Goal: Information Seeking & Learning: Learn about a topic

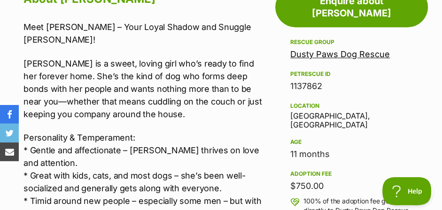
scroll to position [509, 0]
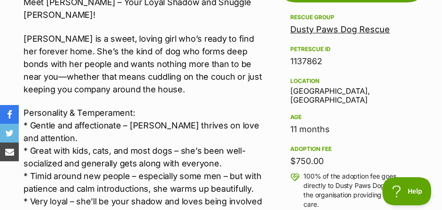
click at [336, 24] on link "Dusty Paws Dog Rescue" at bounding box center [340, 29] width 100 height 10
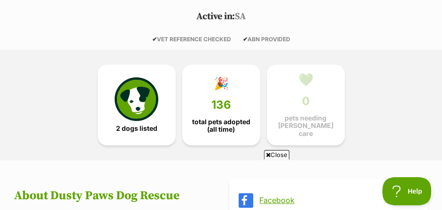
scroll to position [204, 0]
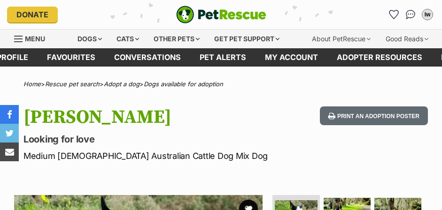
scroll to position [509, 0]
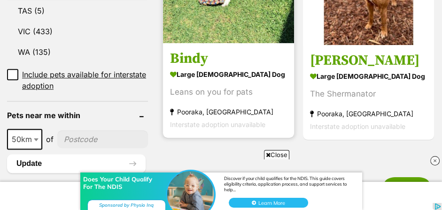
scroll to position [662, 0]
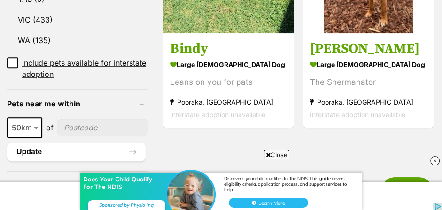
click at [276, 151] on span "Close" at bounding box center [276, 154] width 25 height 9
click at [12, 66] on icon at bounding box center [12, 63] width 7 height 7
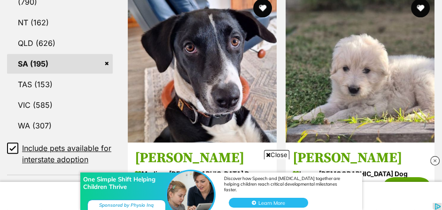
scroll to position [611, 0]
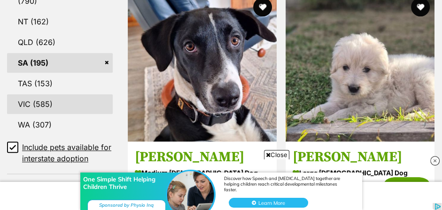
click at [53, 110] on link "VIC (585)" at bounding box center [60, 104] width 106 height 20
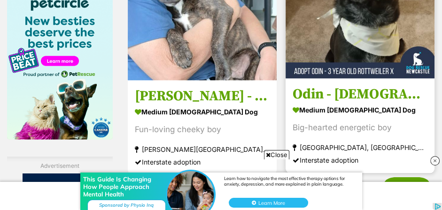
scroll to position [1579, 0]
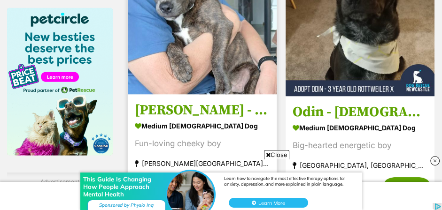
click at [148, 71] on img at bounding box center [202, 20] width 149 height 149
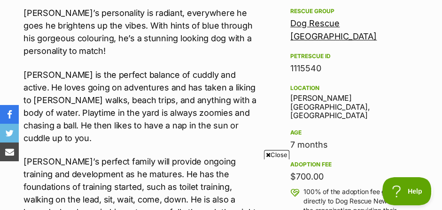
scroll to position [611, 0]
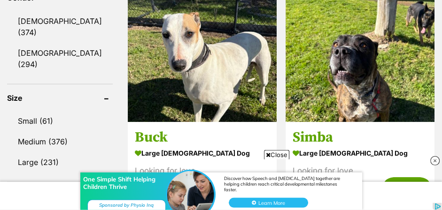
scroll to position [866, 0]
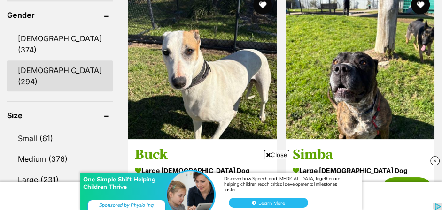
click at [33, 74] on link "[DEMOGRAPHIC_DATA] (294)" at bounding box center [60, 76] width 106 height 31
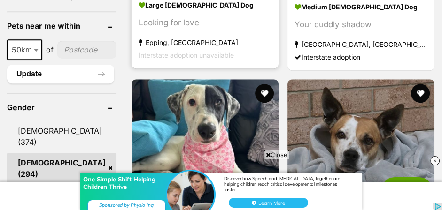
scroll to position [815, 0]
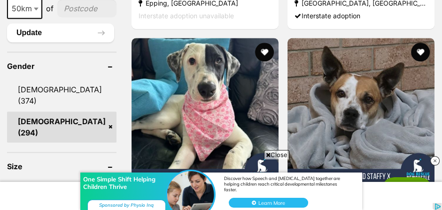
click at [276, 155] on div "One Simple Shift Helping Children Thrive Discover how Speech and [MEDICAL_DATA]…" at bounding box center [221, 182] width 442 height 56
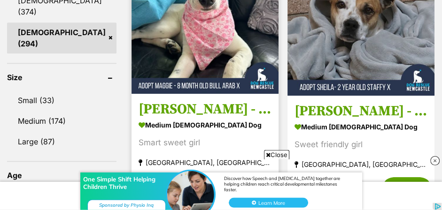
scroll to position [917, 0]
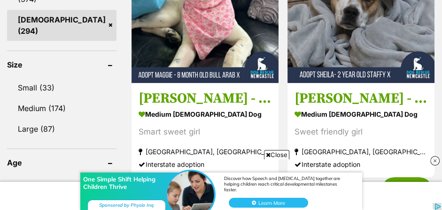
click at [273, 151] on span "Close" at bounding box center [276, 154] width 25 height 9
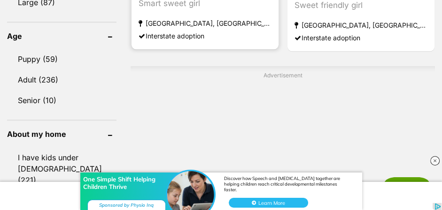
scroll to position [1070, 0]
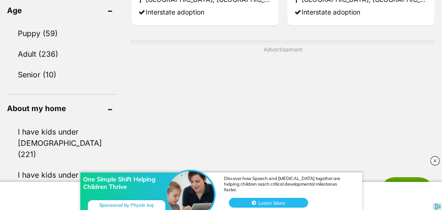
click at [434, 163] on img at bounding box center [434, 160] width 9 height 9
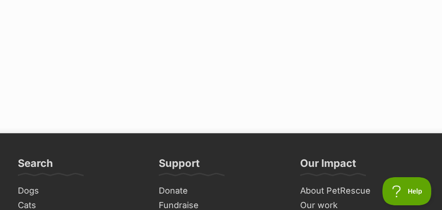
scroll to position [3311, 0]
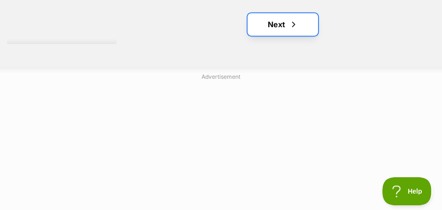
click at [258, 36] on link "Next" at bounding box center [282, 24] width 70 height 23
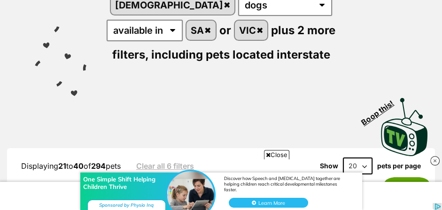
click at [432, 160] on img at bounding box center [434, 160] width 9 height 9
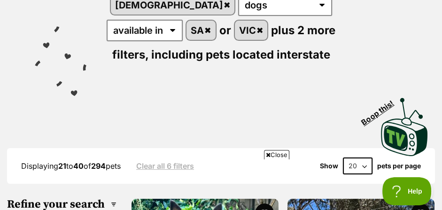
click at [274, 155] on span "Close" at bounding box center [276, 154] width 25 height 9
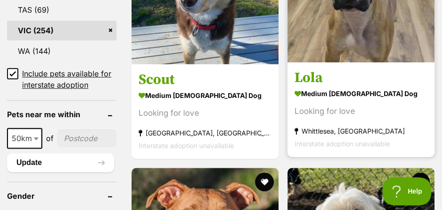
scroll to position [713, 0]
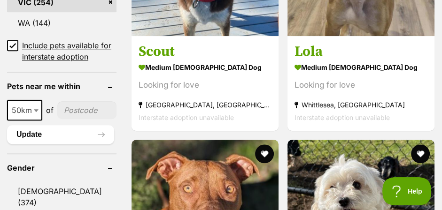
click at [34, 8] on link "VIC (254)" at bounding box center [61, 2] width 109 height 20
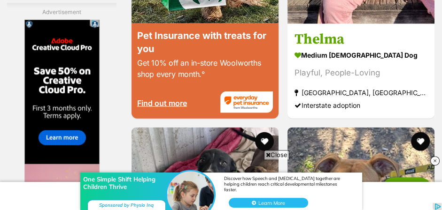
scroll to position [1936, 0]
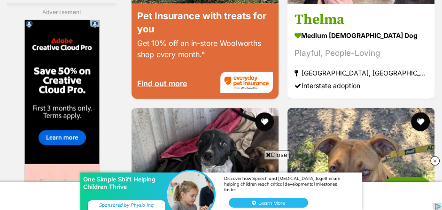
click at [273, 154] on div "One Simple Shift Helping Children Thrive Discover how Speech and Occupational T…" at bounding box center [221, 182] width 442 height 56
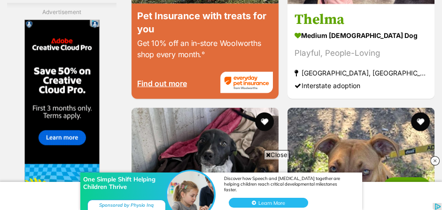
click at [435, 160] on img at bounding box center [434, 160] width 9 height 9
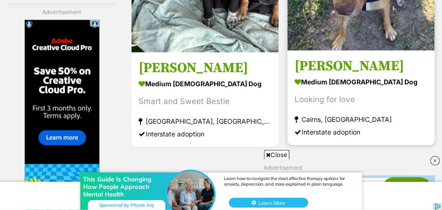
scroll to position [2140, 0]
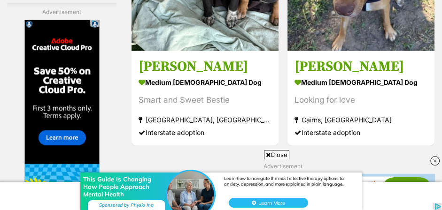
click at [435, 159] on img at bounding box center [434, 160] width 9 height 9
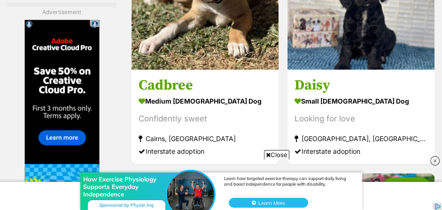
scroll to position [0, 0]
click at [432, 161] on img at bounding box center [434, 160] width 9 height 9
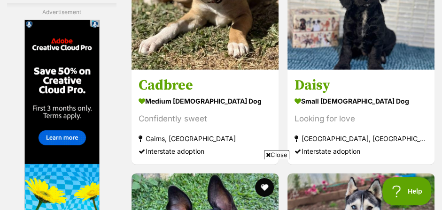
click at [271, 155] on span "Close" at bounding box center [276, 154] width 25 height 9
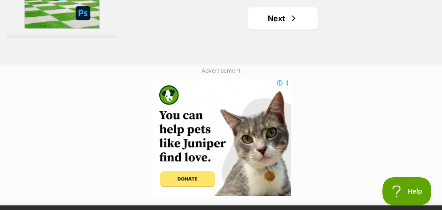
scroll to position [3362, 0]
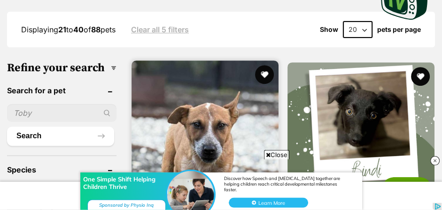
scroll to position [306, 0]
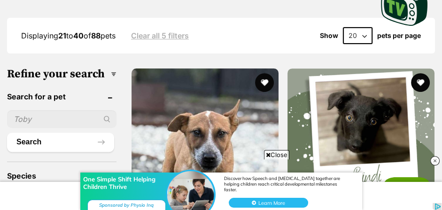
click at [277, 153] on span "Close" at bounding box center [276, 154] width 25 height 9
click at [435, 159] on img at bounding box center [434, 160] width 9 height 9
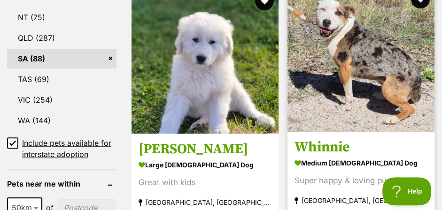
scroll to position [560, 0]
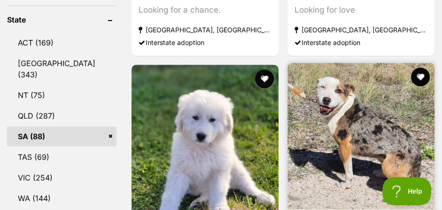
click at [340, 134] on img at bounding box center [360, 136] width 147 height 147
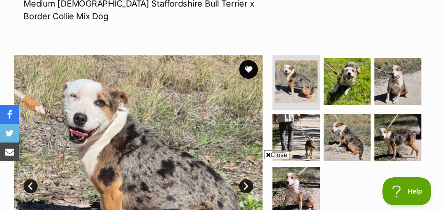
scroll to position [204, 0]
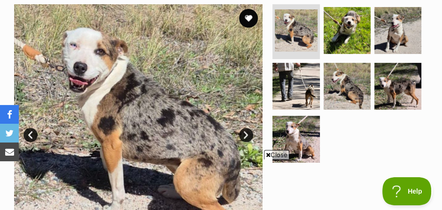
click at [278, 154] on span "Close" at bounding box center [276, 154] width 25 height 9
click at [249, 139] on link "Next" at bounding box center [246, 135] width 14 height 14
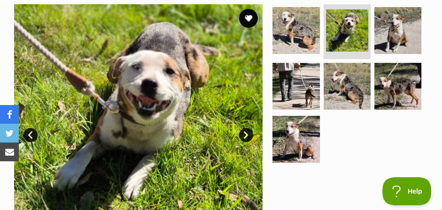
click at [246, 141] on link "Next" at bounding box center [246, 135] width 14 height 14
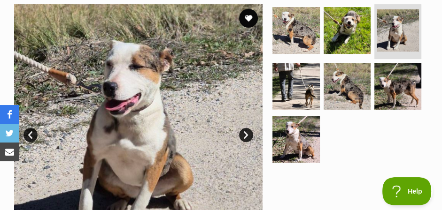
click at [245, 139] on link "Next" at bounding box center [246, 135] width 14 height 14
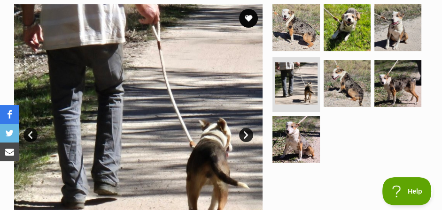
click at [246, 139] on link "Next" at bounding box center [246, 135] width 14 height 14
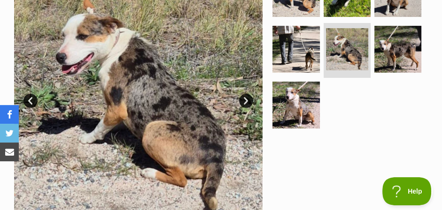
scroll to position [254, 0]
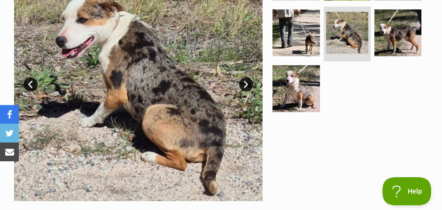
click at [245, 89] on link "Next" at bounding box center [246, 84] width 14 height 14
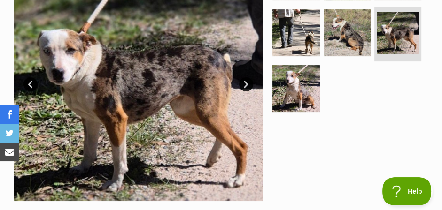
click at [245, 89] on link "Next" at bounding box center [246, 84] width 14 height 14
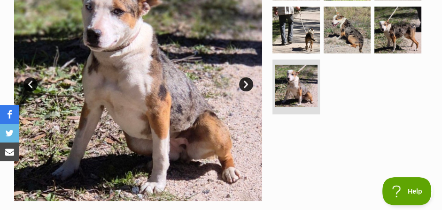
click at [245, 89] on link "Next" at bounding box center [246, 84] width 14 height 14
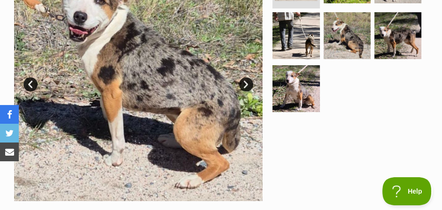
scroll to position [204, 0]
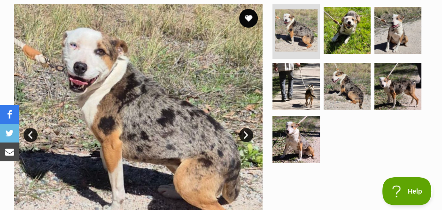
click at [248, 140] on link "Next" at bounding box center [246, 135] width 14 height 14
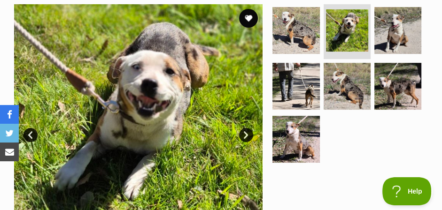
click at [244, 139] on link "Next" at bounding box center [246, 135] width 14 height 14
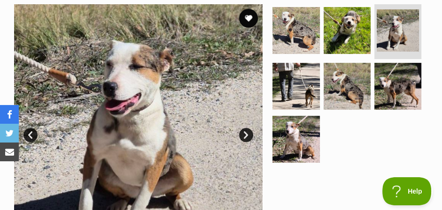
click at [244, 139] on link "Next" at bounding box center [246, 135] width 14 height 14
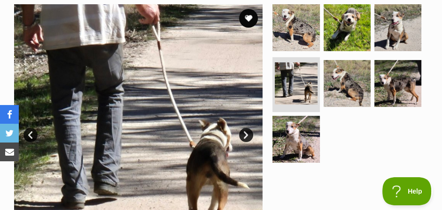
click at [244, 139] on link "Next" at bounding box center [246, 135] width 14 height 14
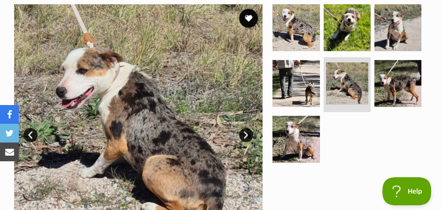
click at [248, 140] on link "Next" at bounding box center [246, 135] width 14 height 14
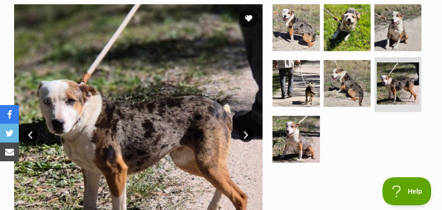
click at [248, 140] on link "Next" at bounding box center [246, 135] width 14 height 14
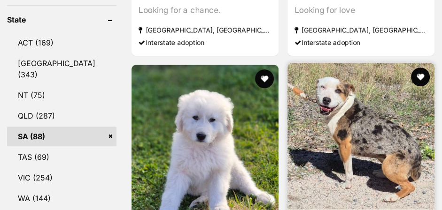
scroll to position [560, 0]
click at [419, 68] on button "favourite" at bounding box center [419, 77] width 21 height 21
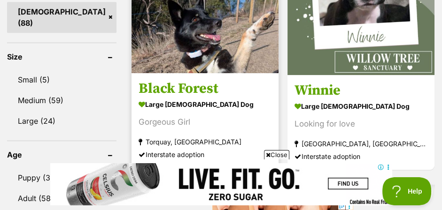
scroll to position [925, 0]
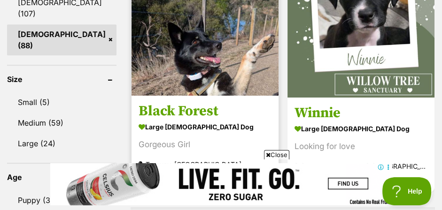
click at [157, 89] on img at bounding box center [204, 22] width 147 height 147
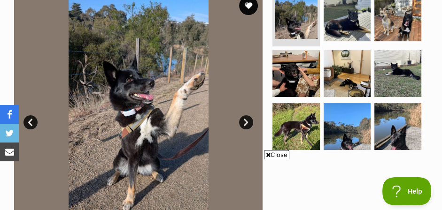
click at [277, 156] on span "Close" at bounding box center [276, 154] width 25 height 9
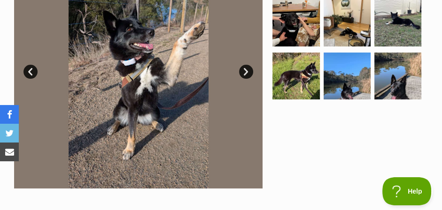
scroll to position [204, 0]
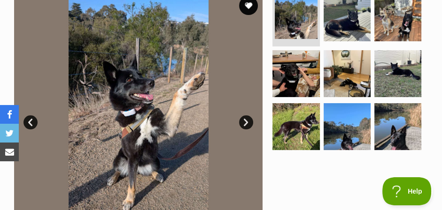
click at [247, 130] on link "Next" at bounding box center [246, 122] width 14 height 14
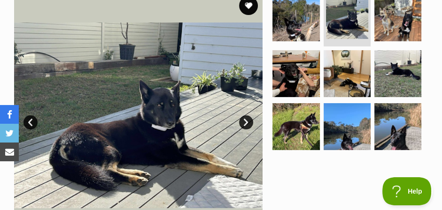
click at [241, 128] on link "Next" at bounding box center [246, 122] width 14 height 14
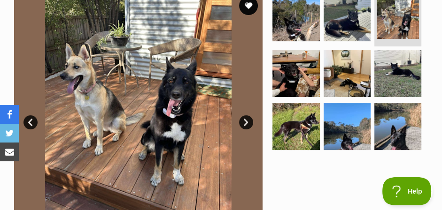
click at [246, 128] on link "Next" at bounding box center [246, 122] width 14 height 14
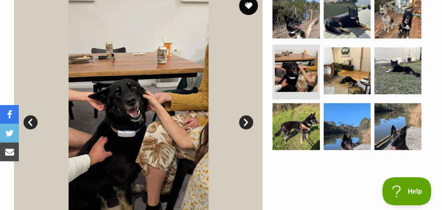
click at [246, 128] on link "Next" at bounding box center [246, 122] width 14 height 14
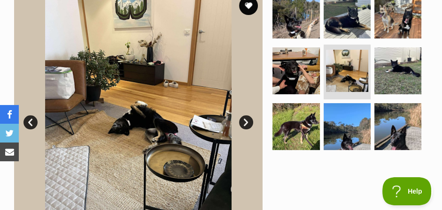
click at [243, 127] on link "Next" at bounding box center [246, 122] width 14 height 14
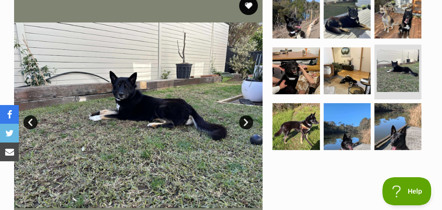
click at [247, 129] on link "Next" at bounding box center [246, 122] width 14 height 14
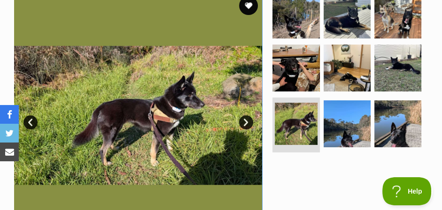
click at [245, 130] on link "Next" at bounding box center [246, 122] width 14 height 14
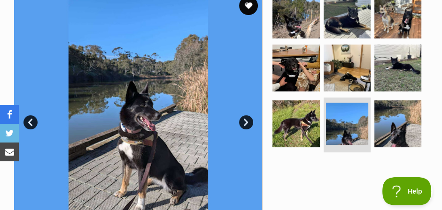
click at [245, 130] on link "Next" at bounding box center [246, 122] width 14 height 14
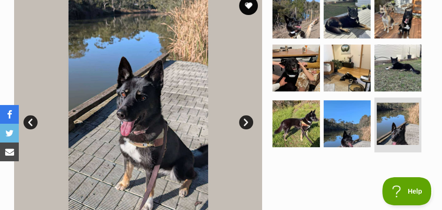
click at [245, 130] on link "Next" at bounding box center [246, 122] width 14 height 14
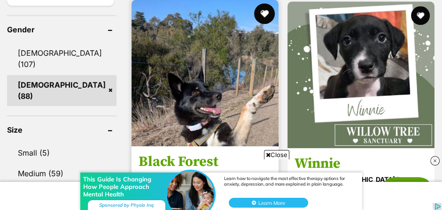
click at [254, 19] on button "favourite" at bounding box center [264, 13] width 21 height 21
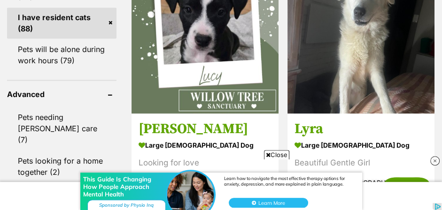
scroll to position [1332, 0]
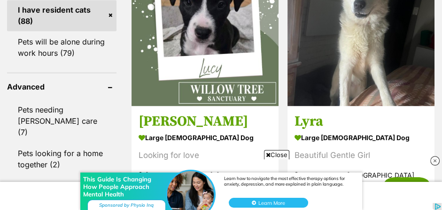
click at [435, 160] on img at bounding box center [434, 160] width 9 height 9
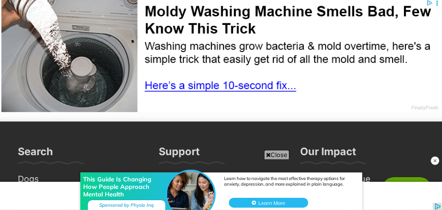
scroll to position [3523, 0]
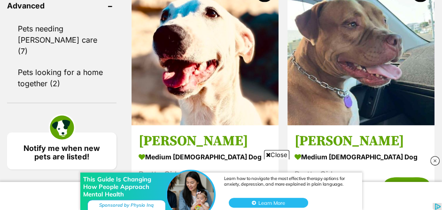
scroll to position [1426, 0]
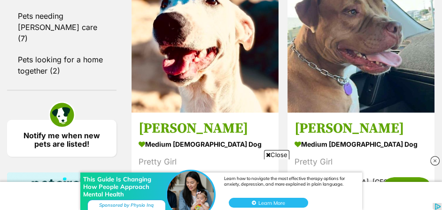
click at [434, 161] on img at bounding box center [434, 160] width 9 height 9
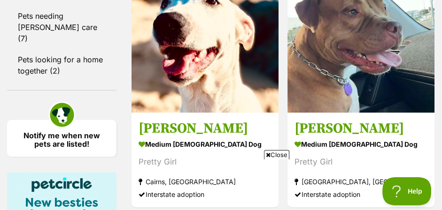
click at [276, 157] on span "Close" at bounding box center [276, 154] width 25 height 9
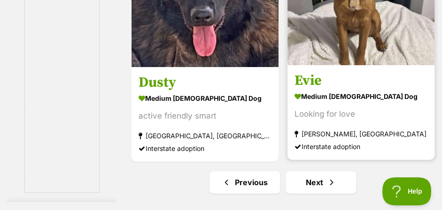
scroll to position [3260, 0]
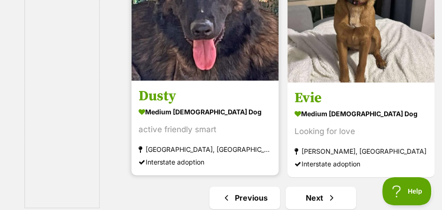
click at [172, 81] on img at bounding box center [204, 7] width 147 height 147
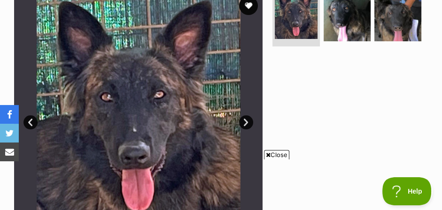
click at [276, 154] on span "Close" at bounding box center [276, 154] width 25 height 9
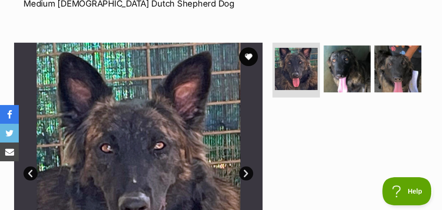
scroll to position [204, 0]
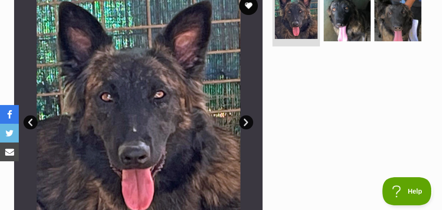
click at [246, 127] on link "Next" at bounding box center [246, 122] width 14 height 14
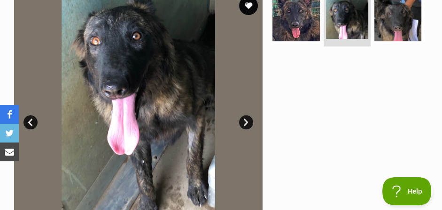
click at [246, 127] on link "Next" at bounding box center [246, 122] width 14 height 14
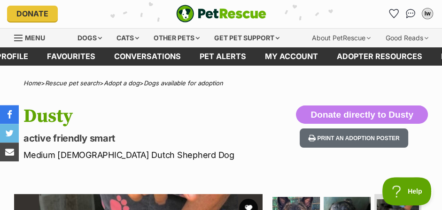
scroll to position [0, 0]
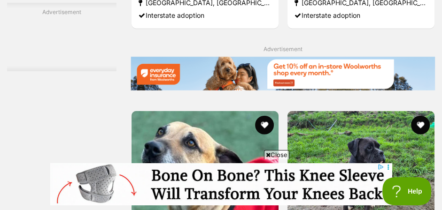
click at [280, 154] on span "Close" at bounding box center [276, 154] width 25 height 9
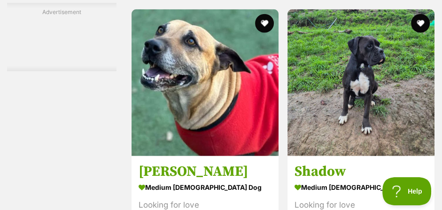
scroll to position [2184, 0]
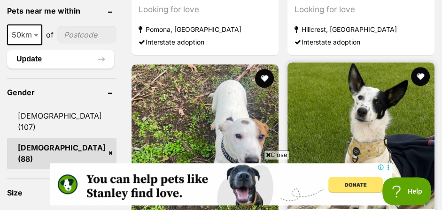
scroll to position [764, 0]
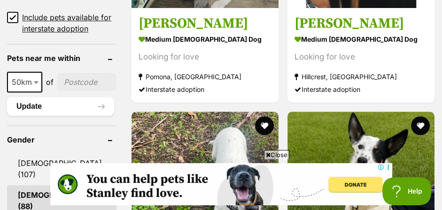
click at [280, 154] on span "Close" at bounding box center [276, 154] width 25 height 9
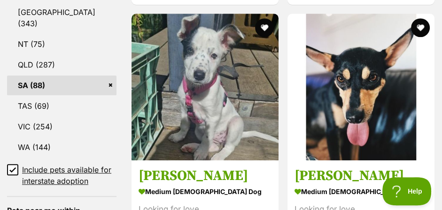
scroll to position [611, 0]
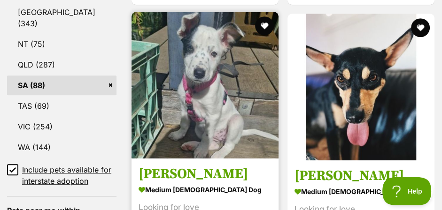
click at [207, 101] on img at bounding box center [204, 85] width 147 height 147
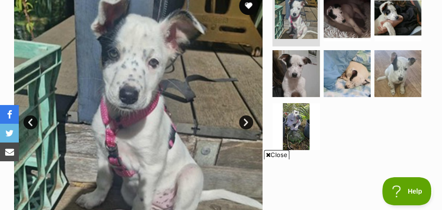
click at [272, 156] on span "Close" at bounding box center [276, 154] width 25 height 9
click at [245, 126] on link "Next" at bounding box center [246, 122] width 14 height 14
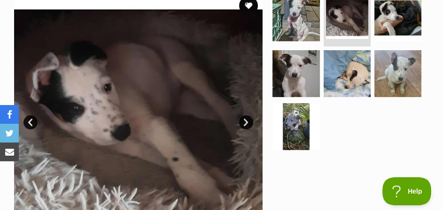
click at [245, 126] on link "Next" at bounding box center [246, 122] width 14 height 14
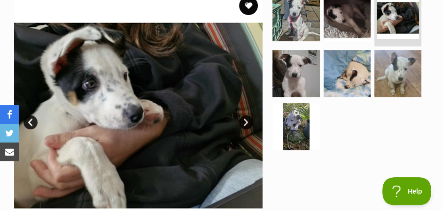
click at [245, 126] on link "Next" at bounding box center [246, 122] width 14 height 14
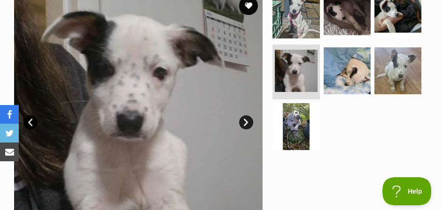
click at [245, 126] on link "Next" at bounding box center [246, 122] width 14 height 14
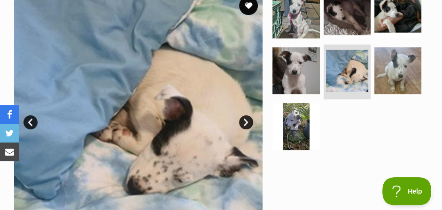
click at [245, 126] on link "Next" at bounding box center [246, 122] width 14 height 14
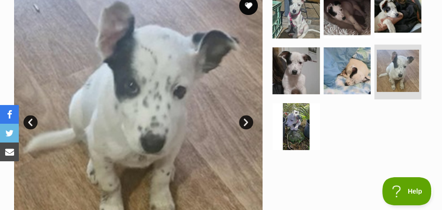
click at [245, 126] on link "Next" at bounding box center [246, 122] width 14 height 14
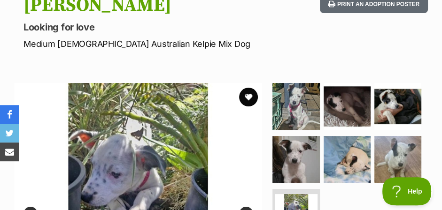
scroll to position [153, 0]
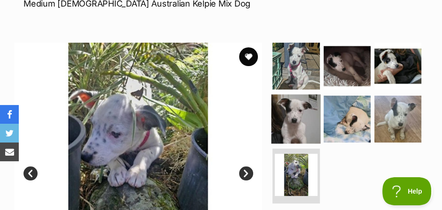
click at [296, 121] on img at bounding box center [295, 118] width 49 height 49
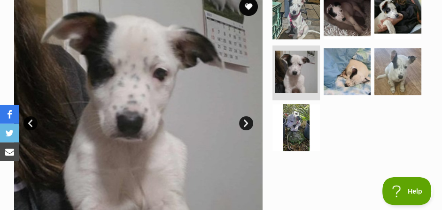
scroll to position [204, 0]
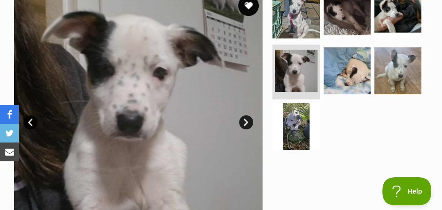
click at [249, 8] on button "favourite" at bounding box center [248, 5] width 21 height 21
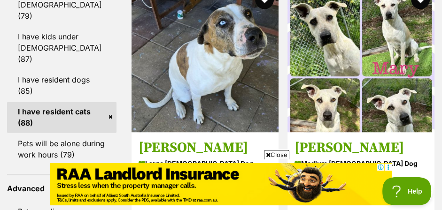
scroll to position [1282, 0]
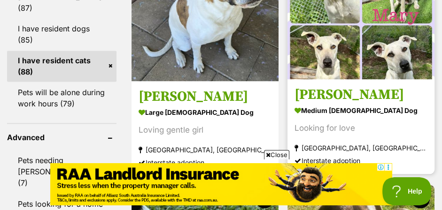
click at [391, 20] on img at bounding box center [360, 5] width 147 height 147
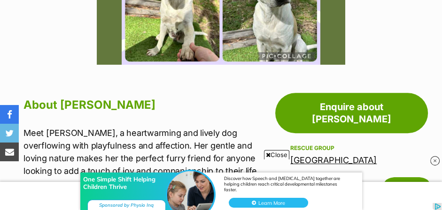
scroll to position [408, 0]
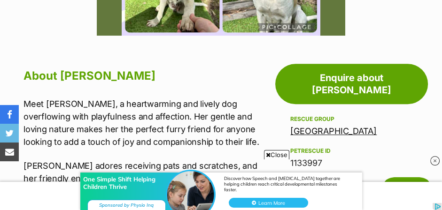
click at [435, 160] on img at bounding box center [434, 160] width 9 height 9
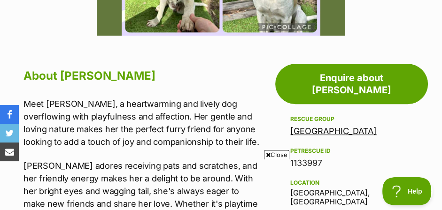
click at [275, 154] on span "Close" at bounding box center [276, 154] width 25 height 9
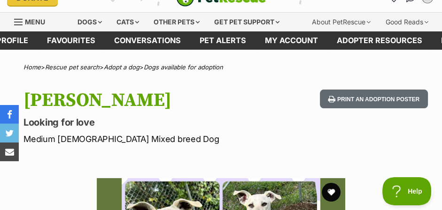
scroll to position [0, 0]
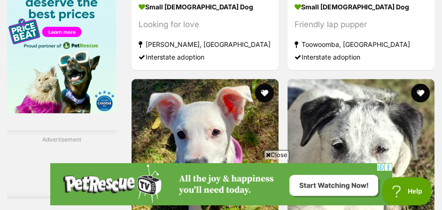
scroll to position [1689, 0]
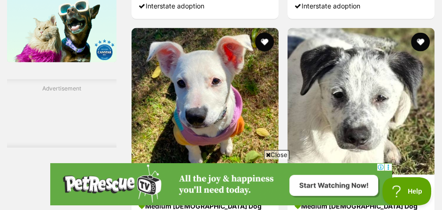
click at [279, 153] on span "Close" at bounding box center [276, 154] width 25 height 9
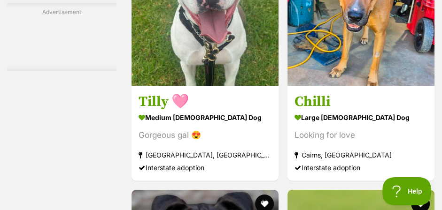
scroll to position [2351, 0]
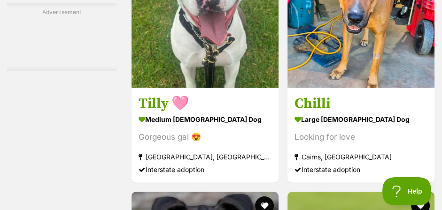
drag, startPoint x: 347, startPoint y: 117, endPoint x: 340, endPoint y: 118, distance: 7.6
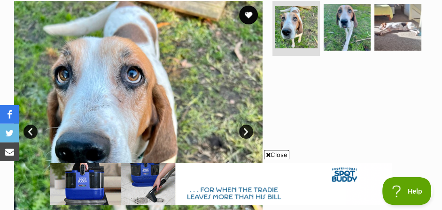
scroll to position [204, 0]
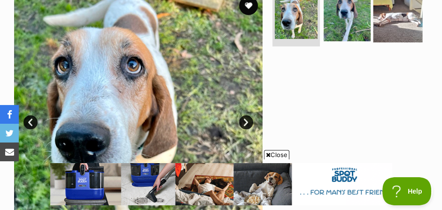
click at [389, 24] on img at bounding box center [397, 17] width 49 height 49
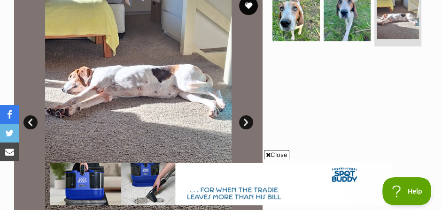
click at [279, 154] on span "Close" at bounding box center [276, 154] width 25 height 9
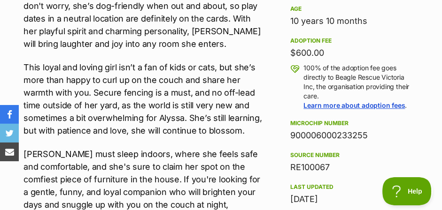
scroll to position [611, 0]
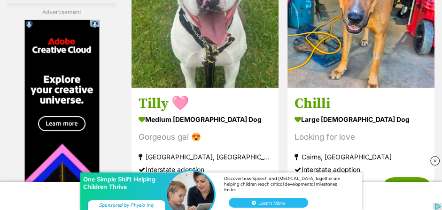
click at [434, 158] on img at bounding box center [434, 160] width 9 height 9
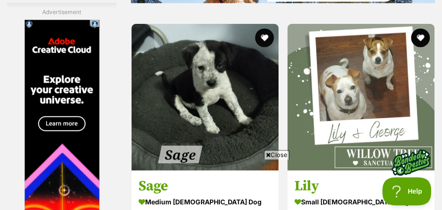
scroll to position [2019, 0]
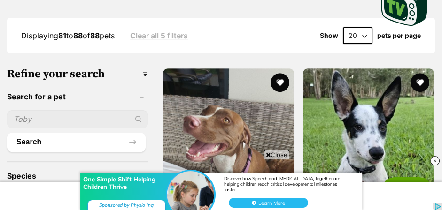
click at [277, 154] on div "One Simple Shift Helping Children Thrive Discover how Speech and [MEDICAL_DATA]…" at bounding box center [221, 182] width 442 height 56
click at [283, 155] on div "One Simple Shift Helping Children Thrive Discover how Speech and Occupational T…" at bounding box center [221, 182] width 442 height 56
click at [282, 152] on span "Close" at bounding box center [276, 154] width 25 height 9
click at [434, 158] on img at bounding box center [434, 160] width 9 height 9
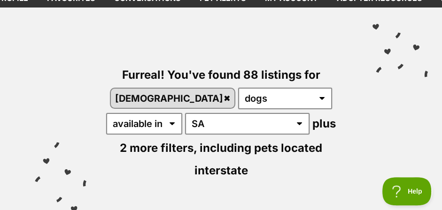
scroll to position [51, 0]
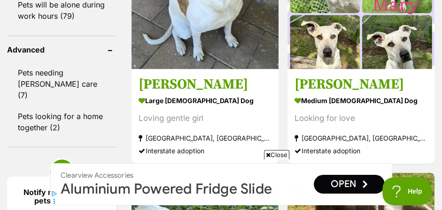
scroll to position [1357, 0]
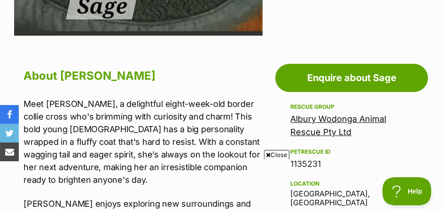
click at [277, 154] on span "Close" at bounding box center [276, 154] width 25 height 9
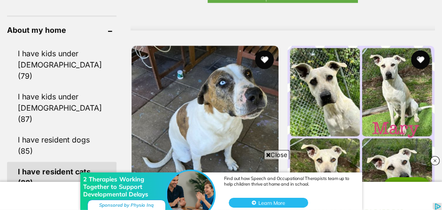
scroll to position [1154, 0]
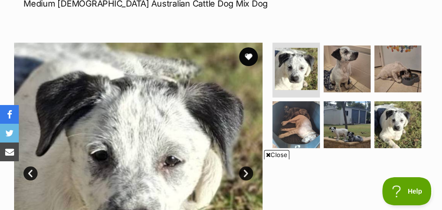
click at [276, 155] on span "Close" at bounding box center [276, 154] width 25 height 9
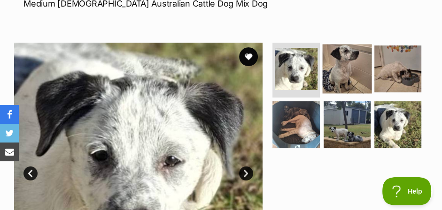
click at [343, 77] on img at bounding box center [346, 68] width 49 height 49
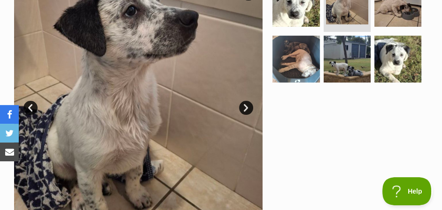
scroll to position [204, 0]
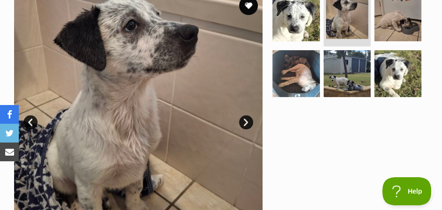
click at [244, 125] on link "Next" at bounding box center [246, 122] width 14 height 14
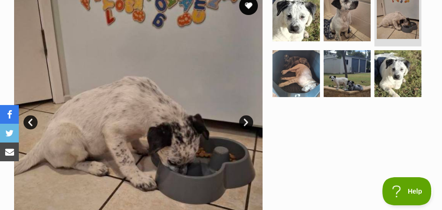
scroll to position [254, 0]
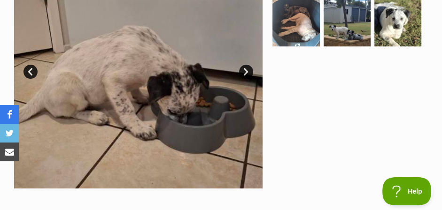
click at [248, 77] on link "Next" at bounding box center [246, 72] width 14 height 14
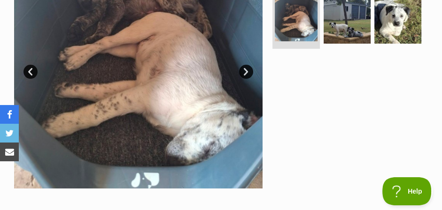
click at [248, 77] on link "Next" at bounding box center [246, 72] width 14 height 14
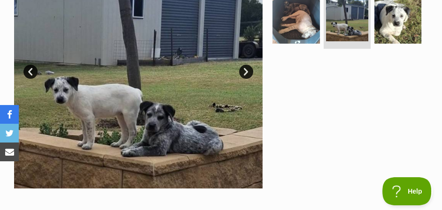
click at [248, 77] on link "Next" at bounding box center [246, 72] width 14 height 14
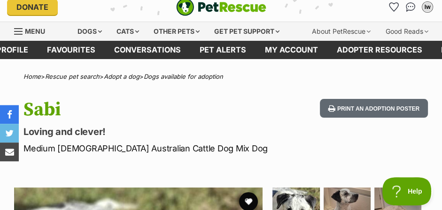
scroll to position [0, 0]
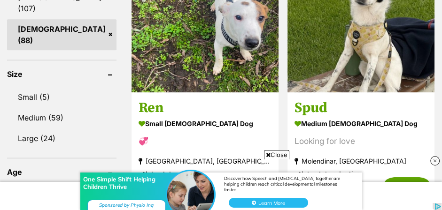
scroll to position [899, 0]
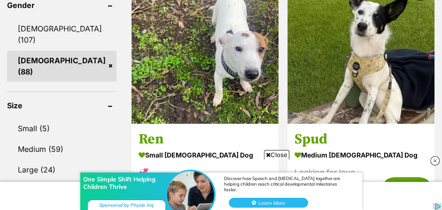
click at [279, 153] on span "Close" at bounding box center [276, 154] width 25 height 9
click at [435, 162] on img at bounding box center [434, 160] width 9 height 9
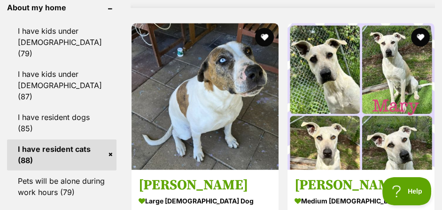
scroll to position [1204, 0]
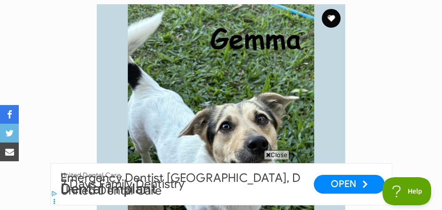
click at [276, 156] on span "Close" at bounding box center [276, 154] width 25 height 9
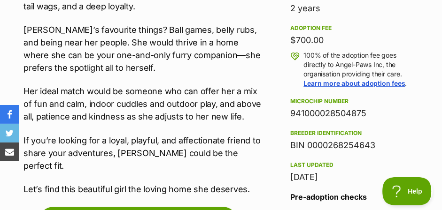
scroll to position [662, 0]
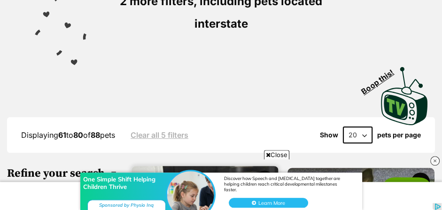
scroll to position [135, 0]
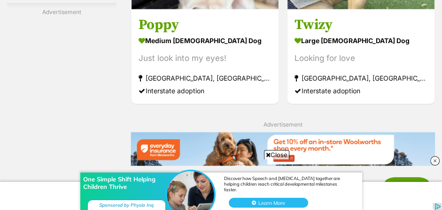
click at [277, 153] on span "Close" at bounding box center [276, 154] width 25 height 9
click at [435, 162] on img at bounding box center [434, 160] width 9 height 9
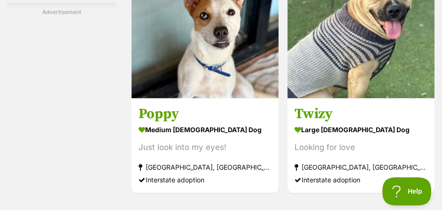
scroll to position [1878, 0]
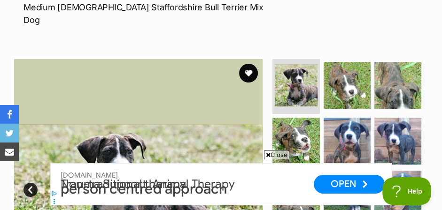
scroll to position [153, 0]
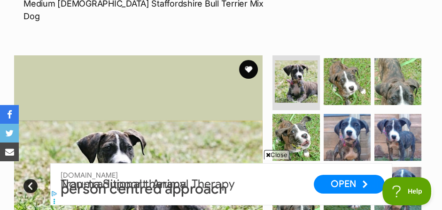
click at [277, 153] on span "Close" at bounding box center [276, 154] width 25 height 9
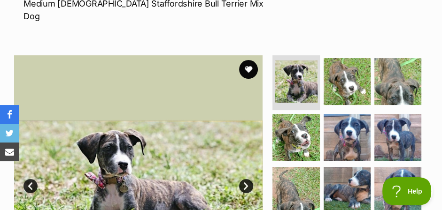
scroll to position [204, 0]
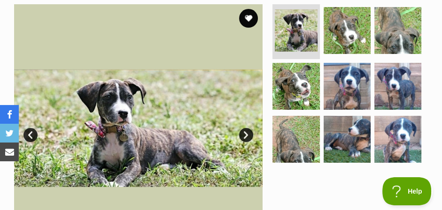
click at [246, 128] on link "Next" at bounding box center [246, 135] width 14 height 14
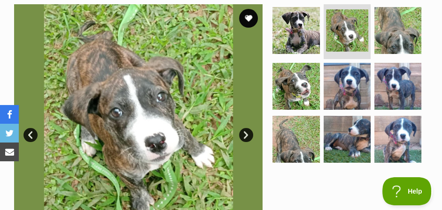
click at [246, 128] on link "Next" at bounding box center [246, 135] width 14 height 14
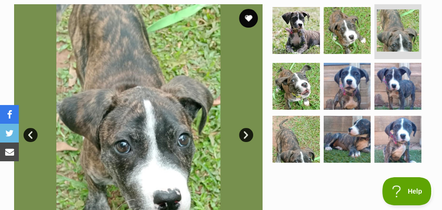
click at [246, 128] on link "Next" at bounding box center [246, 135] width 14 height 14
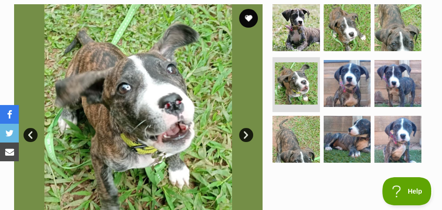
click at [246, 128] on link "Next" at bounding box center [246, 135] width 14 height 14
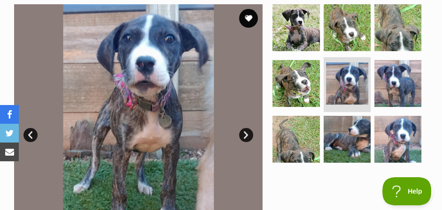
click at [246, 128] on link "Next" at bounding box center [246, 135] width 14 height 14
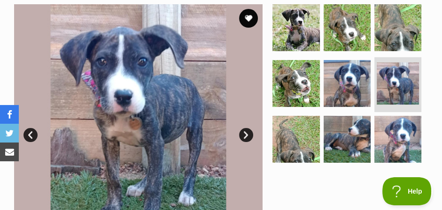
click at [246, 128] on link "Next" at bounding box center [246, 135] width 14 height 14
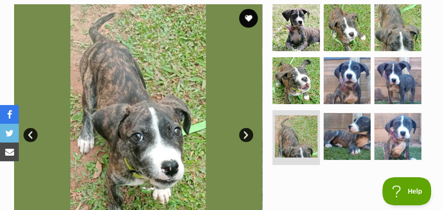
click at [246, 128] on link "Next" at bounding box center [246, 135] width 14 height 14
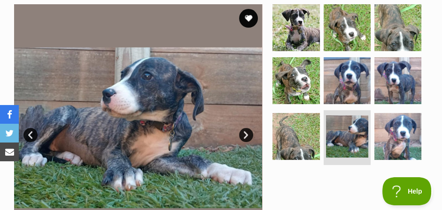
click at [246, 128] on link "Next" at bounding box center [246, 135] width 14 height 14
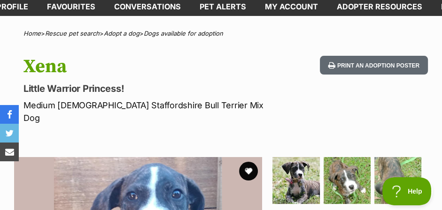
scroll to position [0, 0]
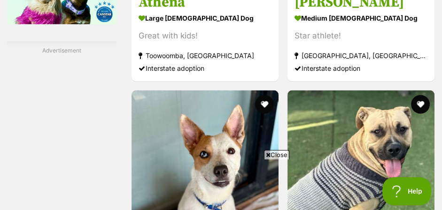
scroll to position [1725, 0]
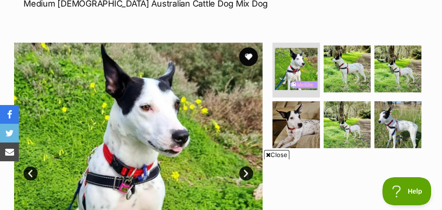
click at [276, 154] on span "Close" at bounding box center [276, 154] width 25 height 9
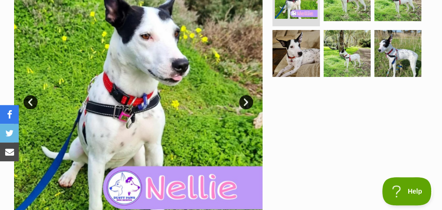
scroll to position [204, 0]
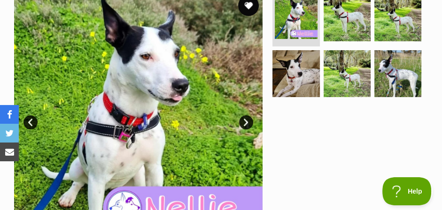
click at [253, 13] on button "favourite" at bounding box center [248, 5] width 21 height 21
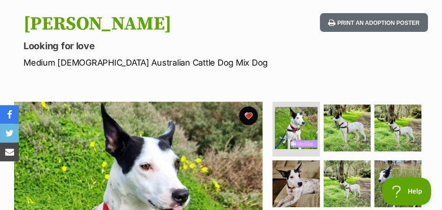
scroll to position [0, 0]
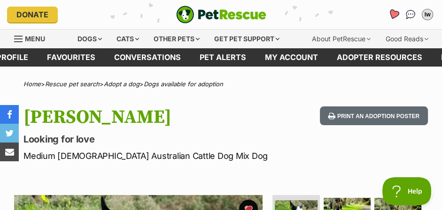
click at [396, 14] on icon "Favourites" at bounding box center [393, 14] width 11 height 11
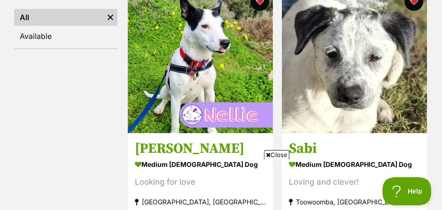
click at [277, 154] on span "Close" at bounding box center [276, 154] width 25 height 9
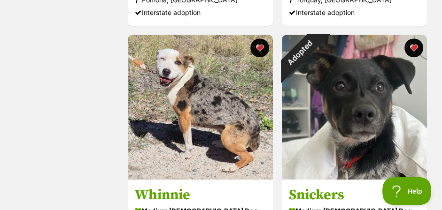
scroll to position [662, 0]
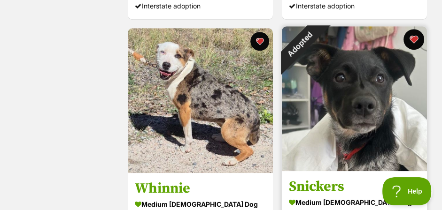
click at [411, 43] on button "favourite" at bounding box center [413, 39] width 21 height 21
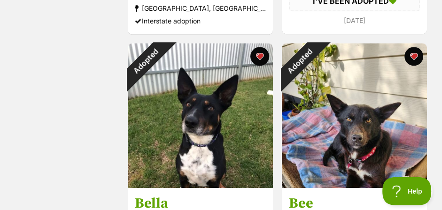
scroll to position [917, 0]
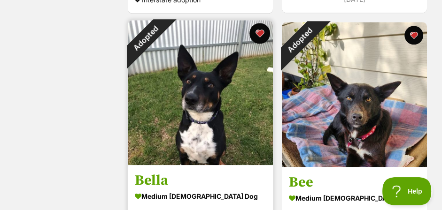
drag, startPoint x: 259, startPoint y: 35, endPoint x: 283, endPoint y: 33, distance: 24.0
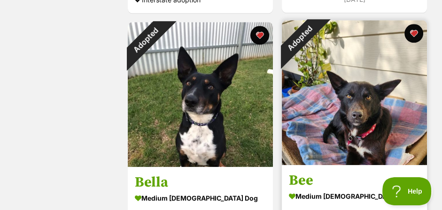
click at [259, 35] on button "favourite" at bounding box center [259, 35] width 19 height 19
click at [410, 34] on button "favourite" at bounding box center [413, 33] width 21 height 21
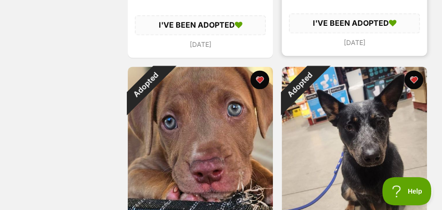
scroll to position [1171, 0]
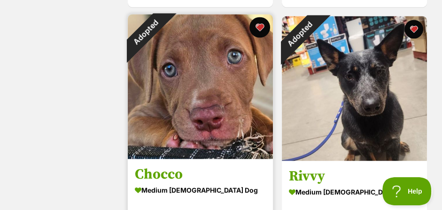
click at [261, 27] on button "favourite" at bounding box center [259, 27] width 21 height 21
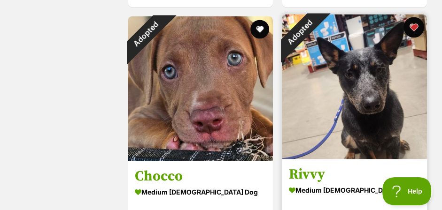
click at [416, 31] on button "favourite" at bounding box center [413, 27] width 21 height 21
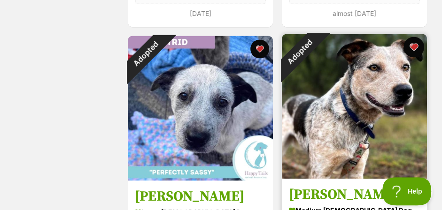
scroll to position [1426, 0]
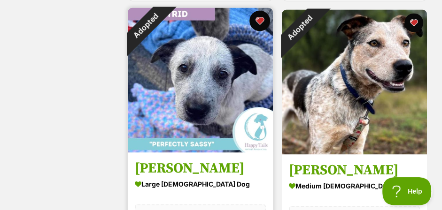
click at [261, 18] on button "favourite" at bounding box center [259, 20] width 21 height 21
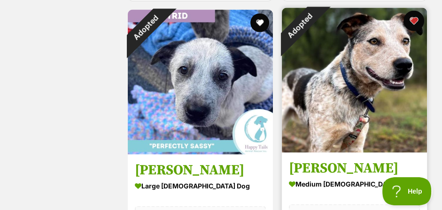
click at [413, 20] on button "favourite" at bounding box center [413, 20] width 21 height 21
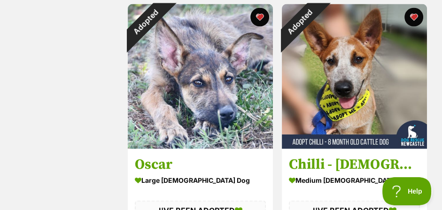
scroll to position [1681, 0]
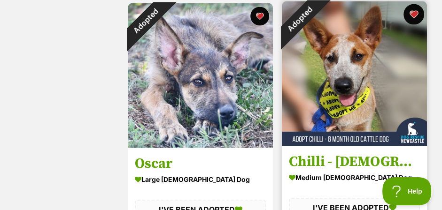
click at [410, 12] on button "favourite" at bounding box center [413, 14] width 21 height 21
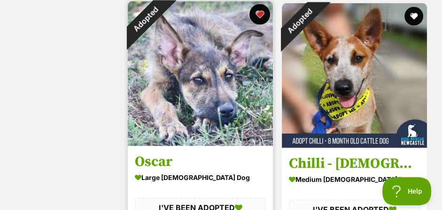
click at [260, 18] on button "favourite" at bounding box center [259, 14] width 21 height 21
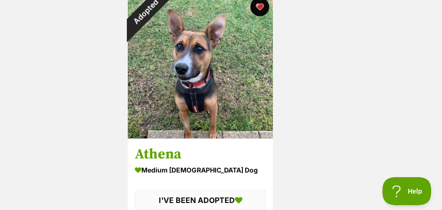
scroll to position [1936, 0]
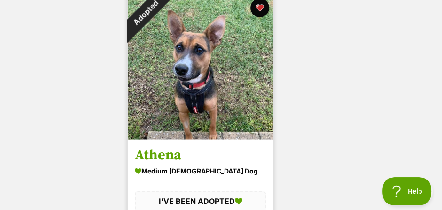
click at [181, 58] on img at bounding box center [200, 67] width 145 height 145
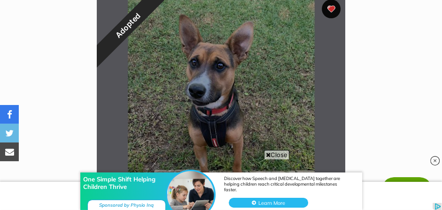
scroll to position [204, 0]
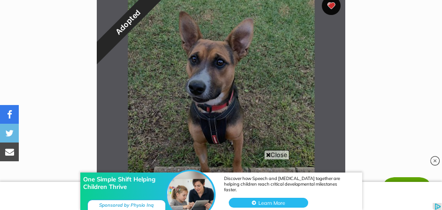
click at [276, 155] on div "One Simple Shift Helping Children Thrive Discover how Speech and [MEDICAL_DATA]…" at bounding box center [221, 182] width 442 height 56
click at [435, 159] on img at bounding box center [434, 160] width 9 height 9
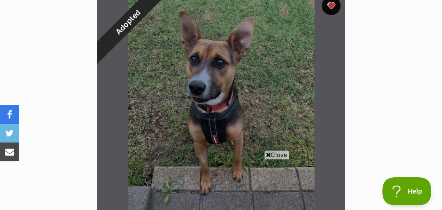
click at [277, 157] on span "Close" at bounding box center [276, 154] width 25 height 9
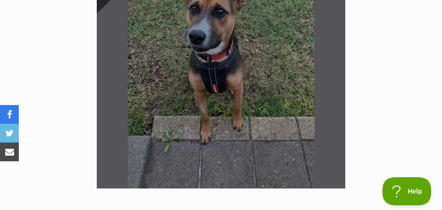
scroll to position [102, 0]
click at [279, 154] on span "Close" at bounding box center [276, 154] width 25 height 9
